Goal: Task Accomplishment & Management: Manage account settings

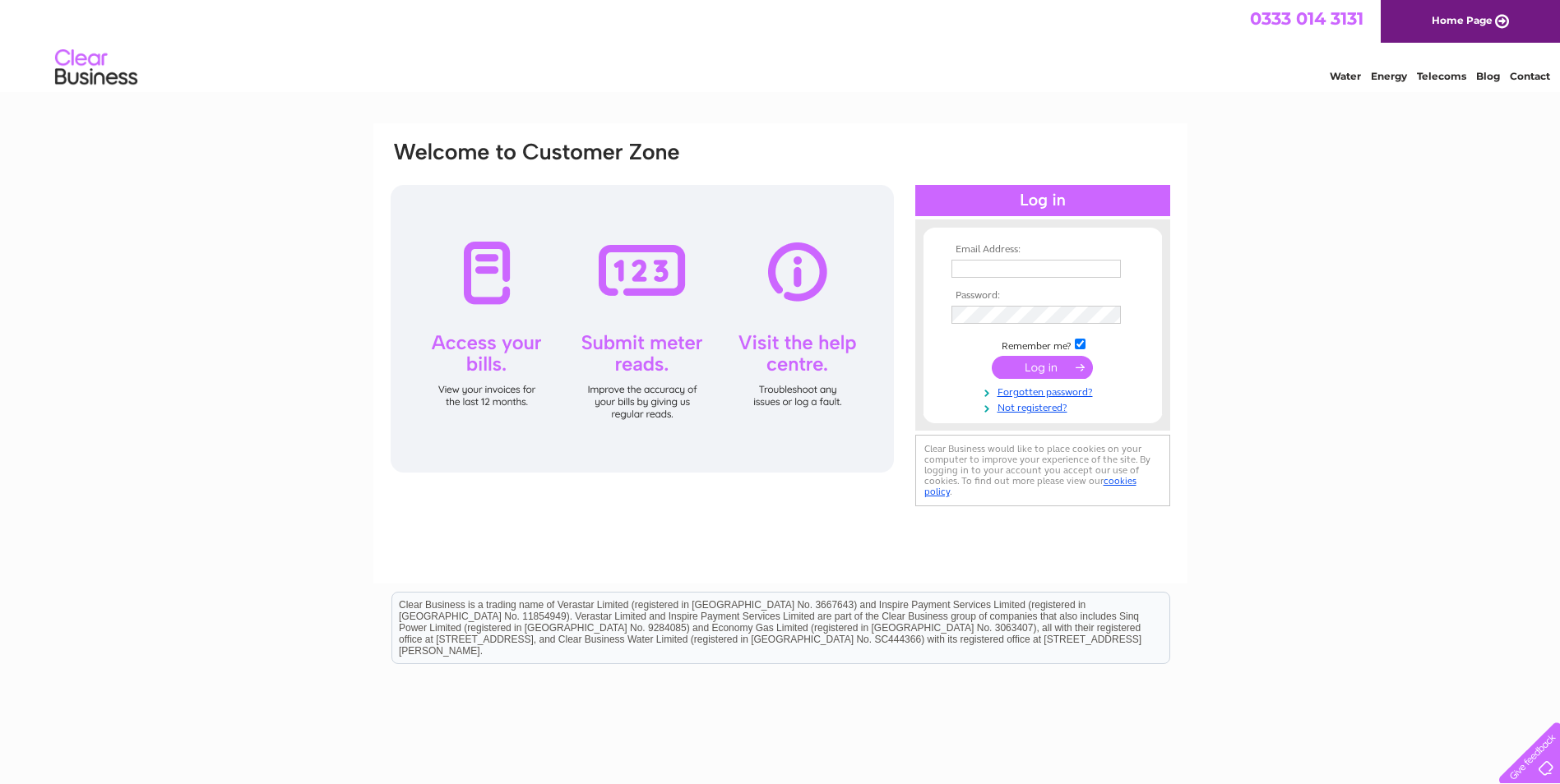
type input "[PERSON_NAME][EMAIL_ADDRESS][DOMAIN_NAME]"
click at [1021, 374] on input "submit" at bounding box center [1042, 368] width 101 height 23
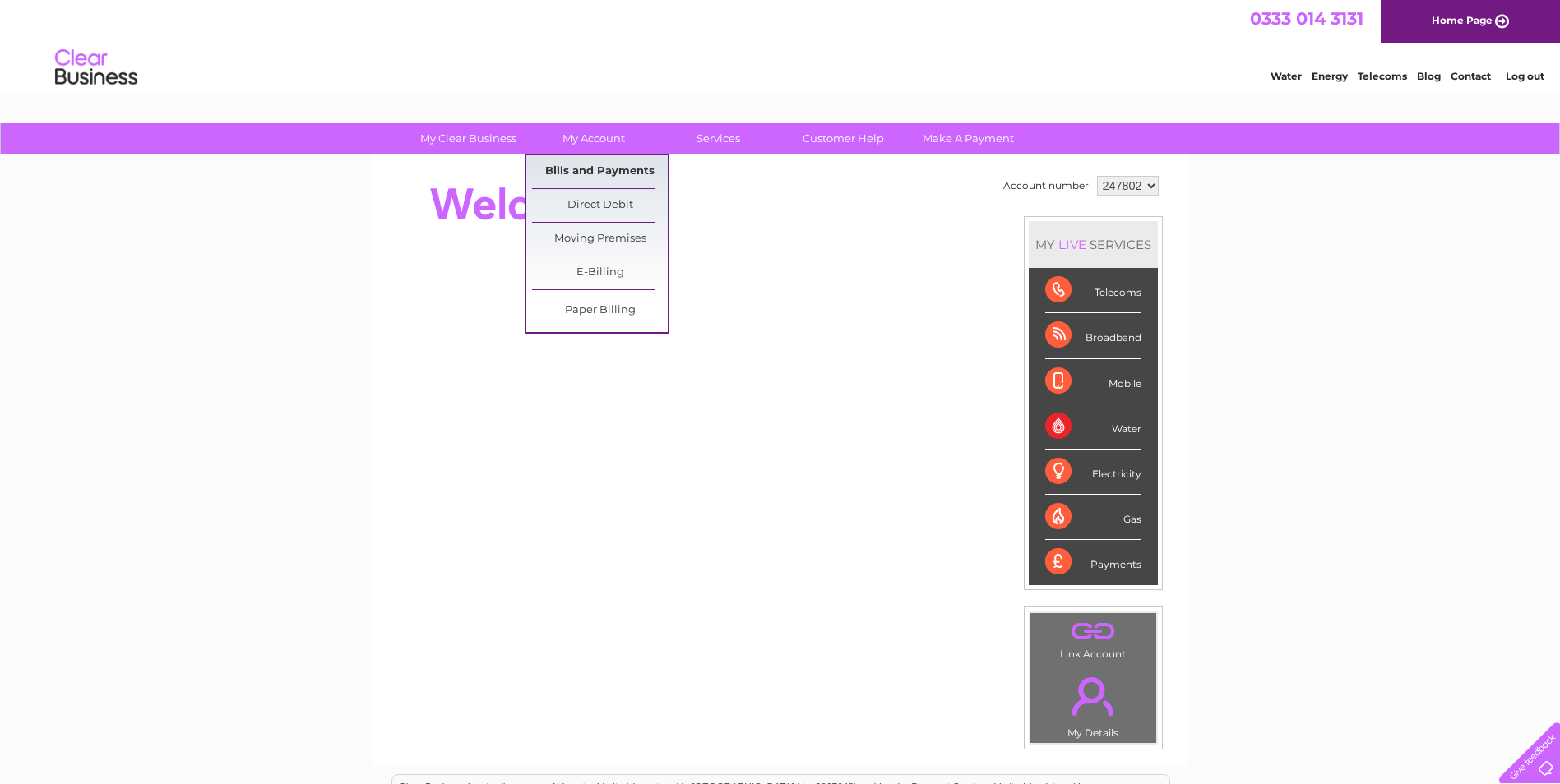
click at [566, 165] on link "Bills and Payments" at bounding box center [599, 172] width 136 height 33
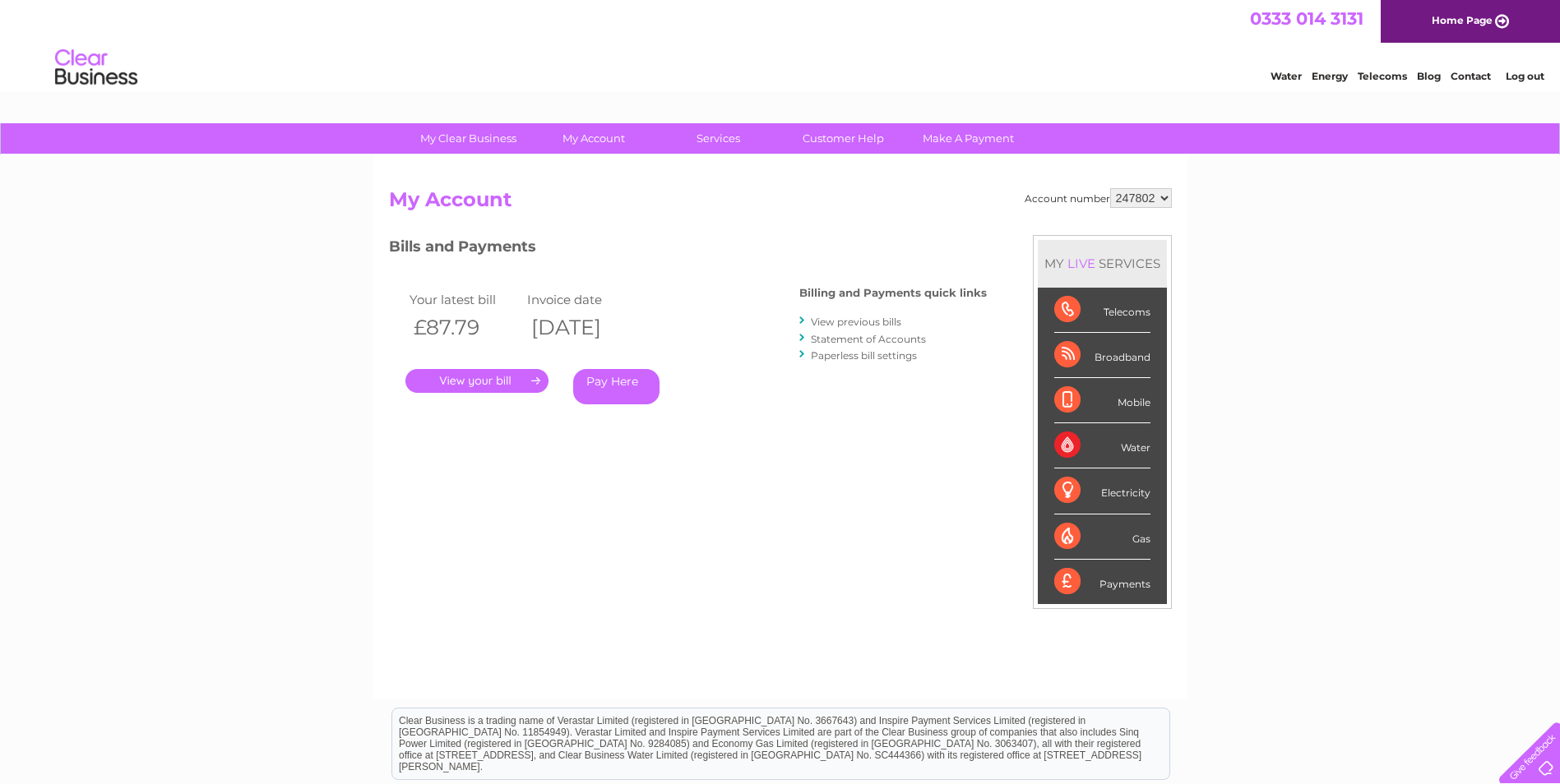
click at [456, 376] on link "." at bounding box center [477, 381] width 143 height 24
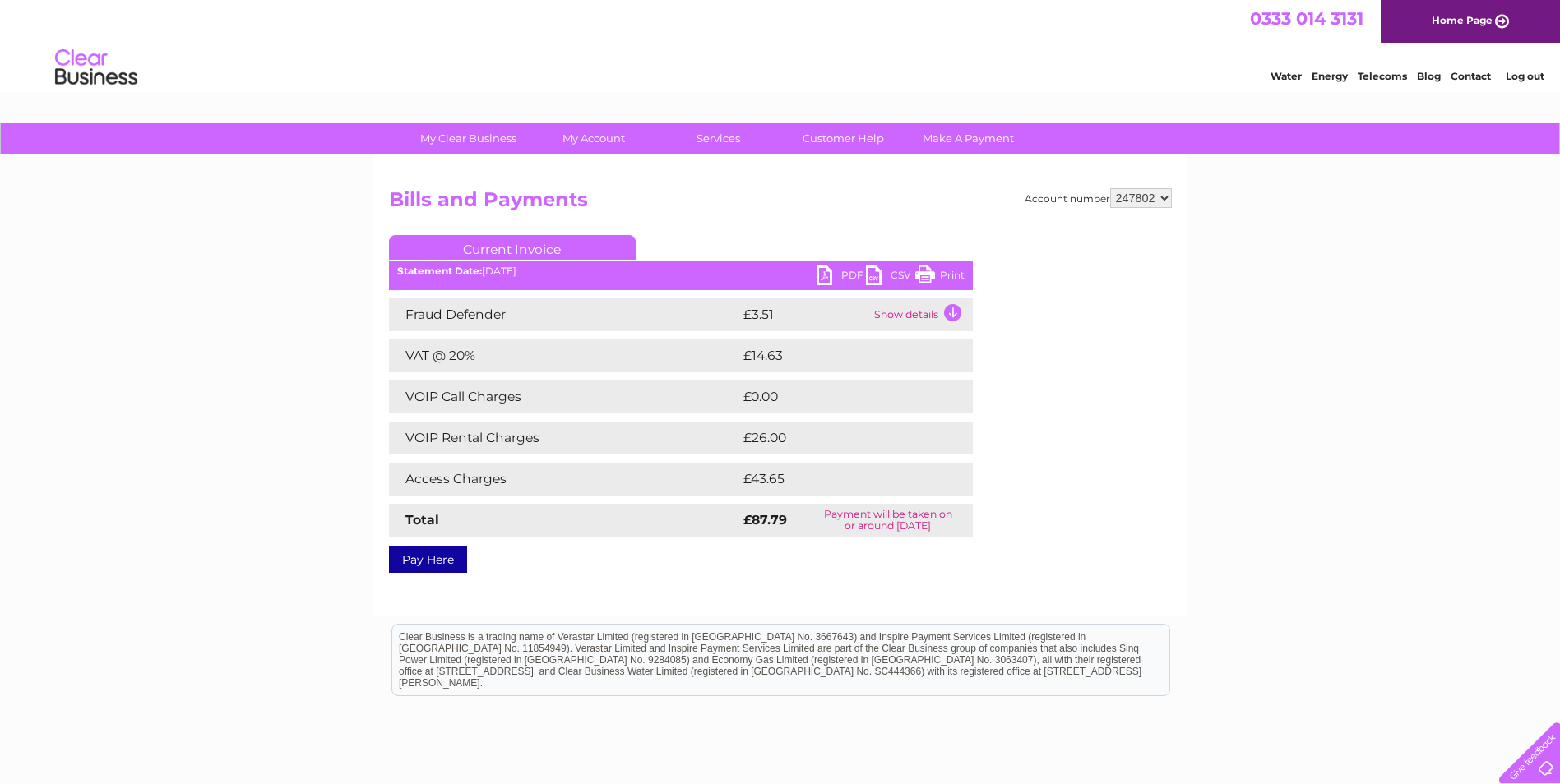
click at [822, 273] on link "PDF" at bounding box center [841, 277] width 49 height 24
click at [1514, 74] on link "Log out" at bounding box center [1524, 75] width 39 height 12
